Goal: Contribute content: Add original content to the website for others to see

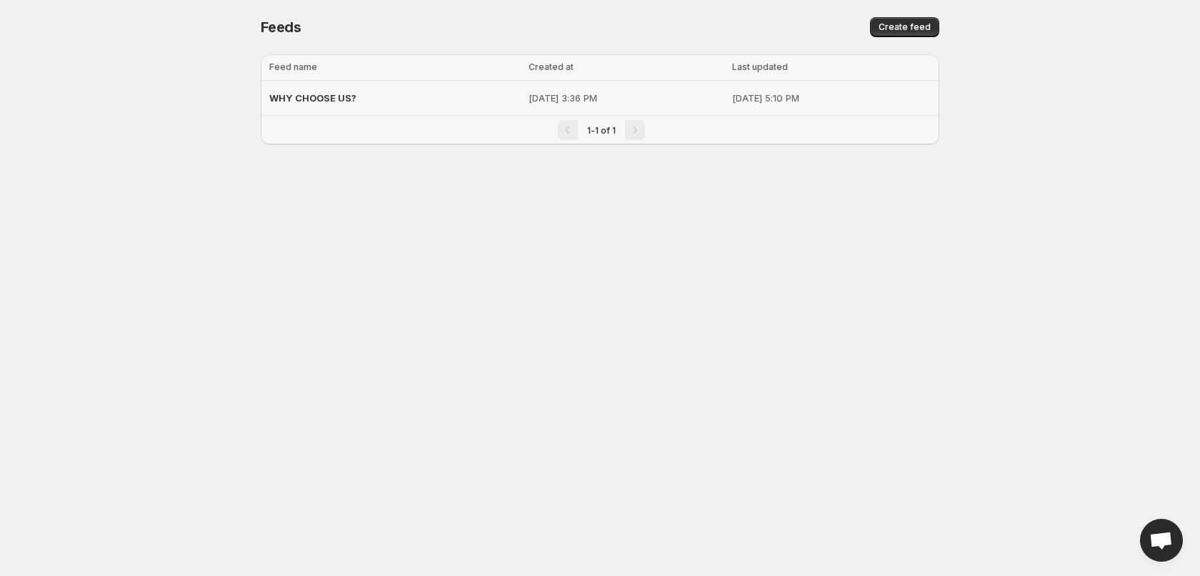
click at [334, 97] on span "WHY CHOOSE US?" at bounding box center [312, 97] width 87 height 11
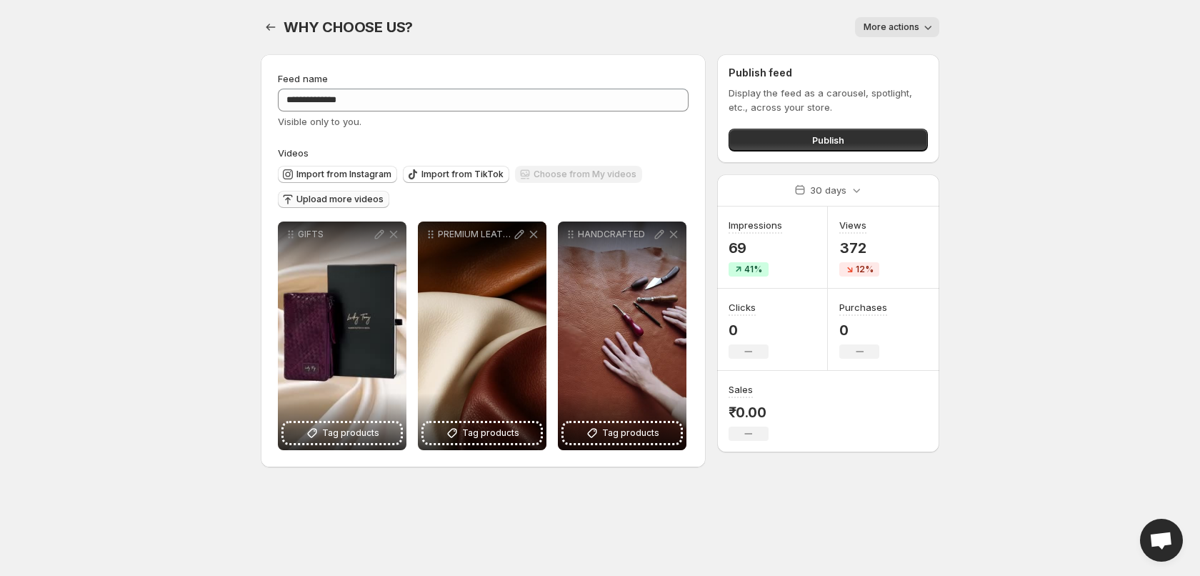
click at [341, 204] on span "Upload more videos" at bounding box center [339, 199] width 87 height 11
click at [309, 199] on span "Upload more videos" at bounding box center [339, 199] width 87 height 11
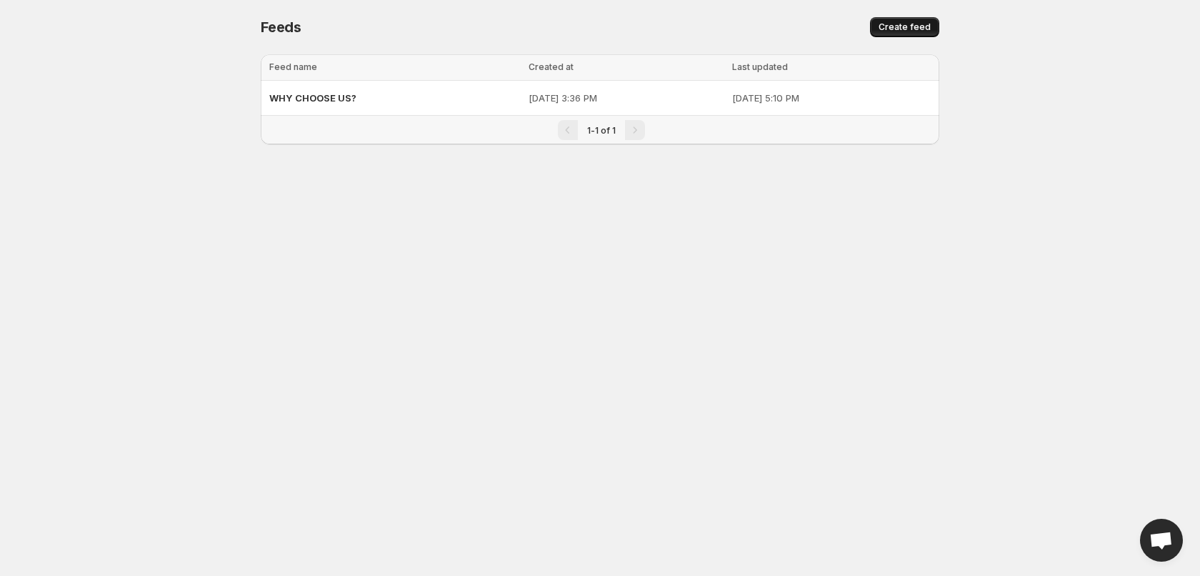
click at [898, 30] on span "Create feed" at bounding box center [904, 26] width 52 height 11
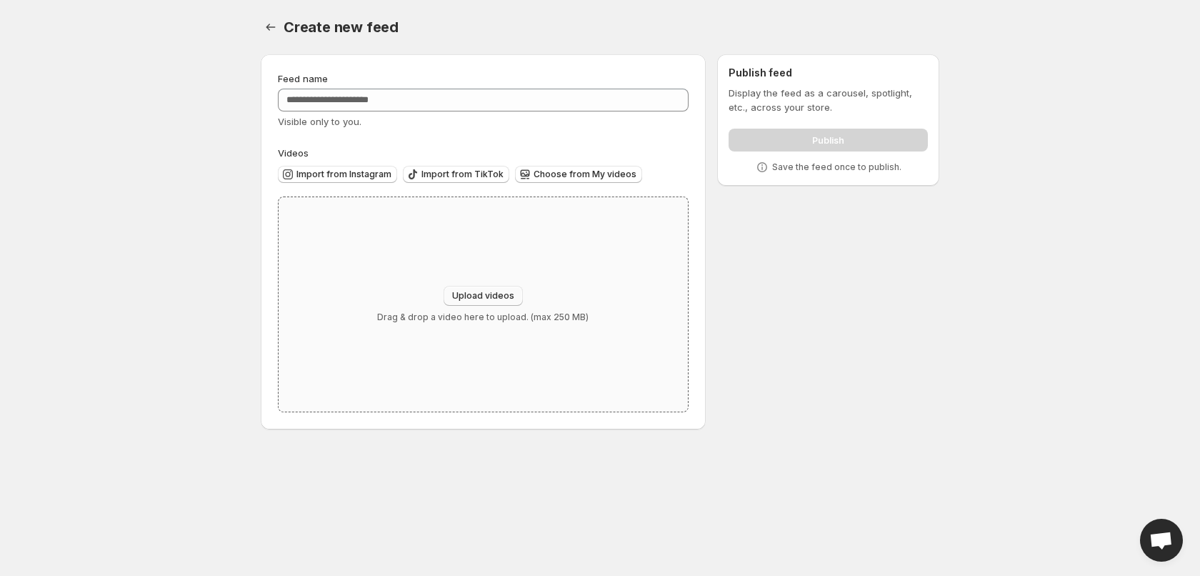
click at [489, 294] on span "Upload videos" at bounding box center [483, 295] width 62 height 11
type input "**********"
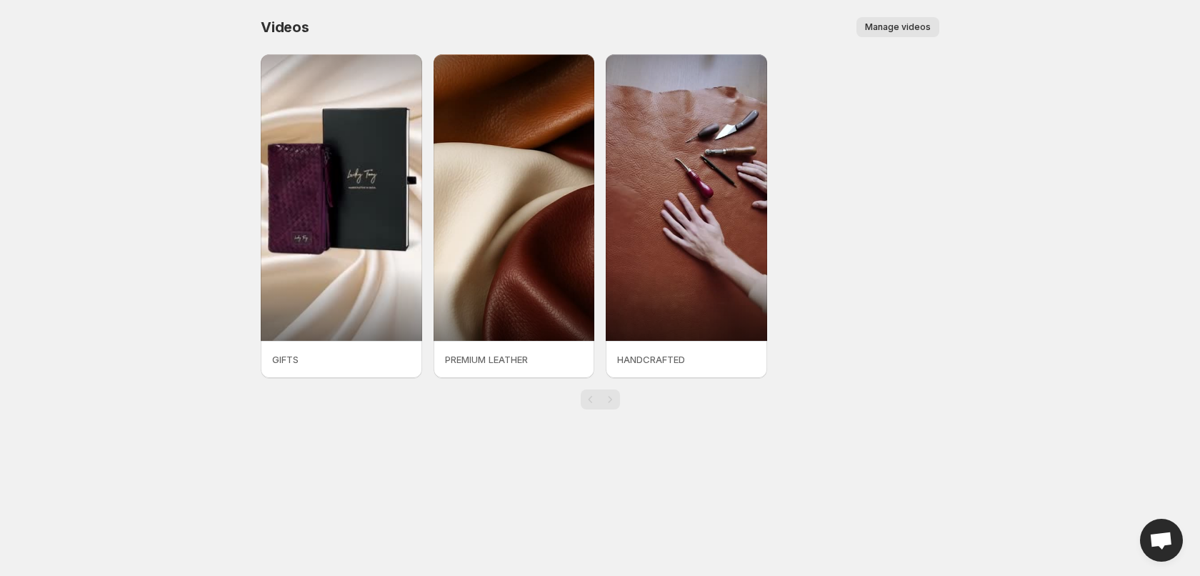
click at [898, 21] on button "Manage videos" at bounding box center [897, 27] width 83 height 20
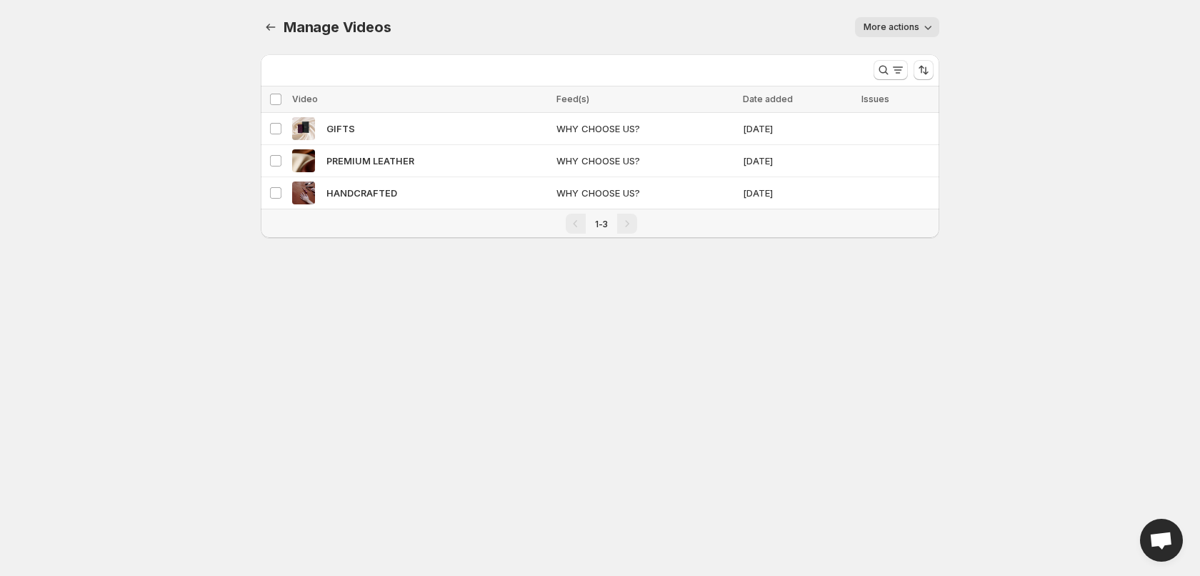
click at [929, 29] on icon "button" at bounding box center [928, 27] width 14 height 14
click at [1059, 124] on body "Home Feeds Videos Subscription Settings Manage Videos. This page is ready Manag…" at bounding box center [600, 288] width 1200 height 576
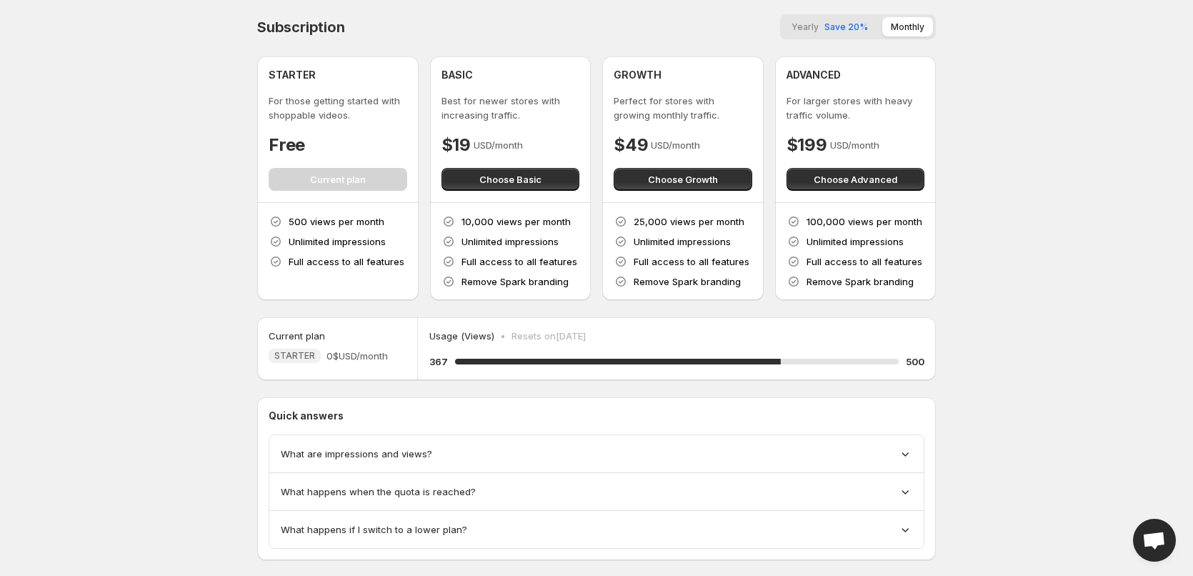
click at [389, 456] on span "What are impressions and views?" at bounding box center [356, 453] width 151 height 14
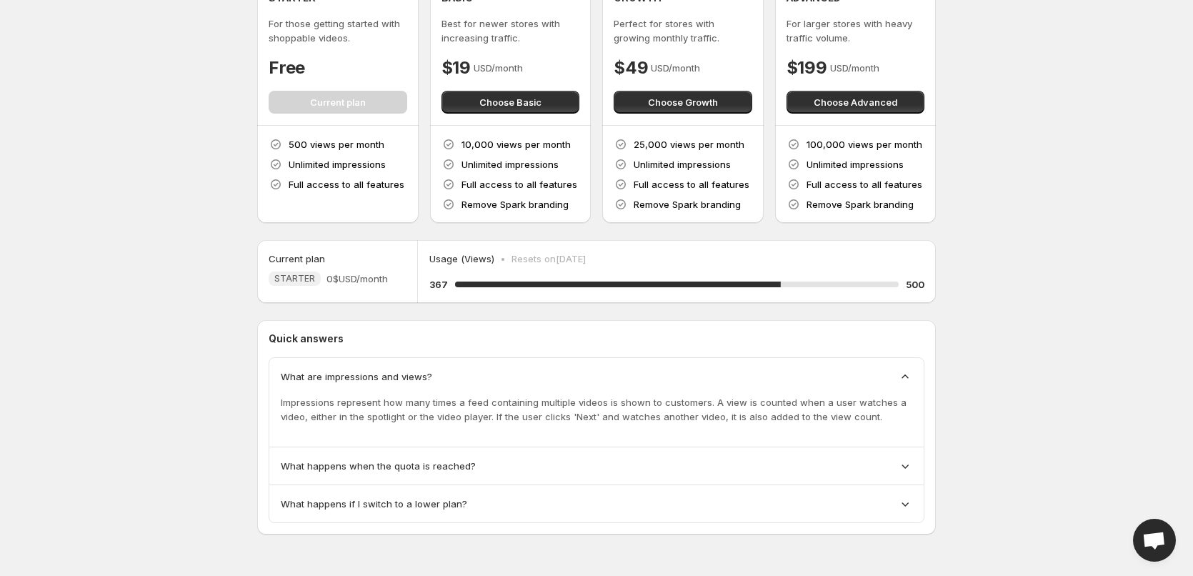
scroll to position [6, 0]
